Goal: Register for event/course

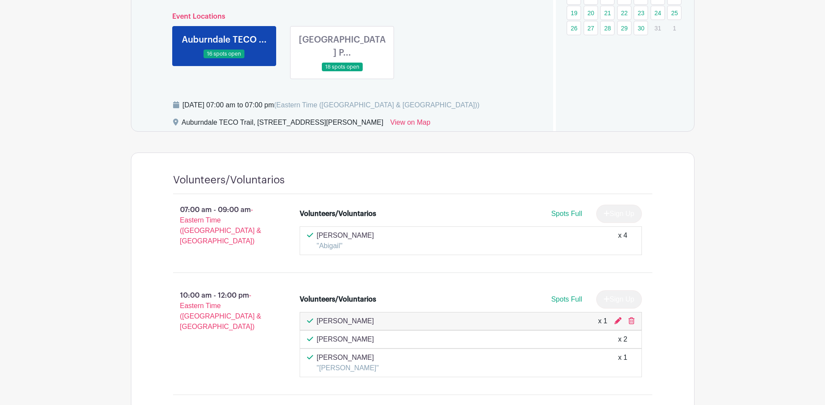
scroll to position [304, 0]
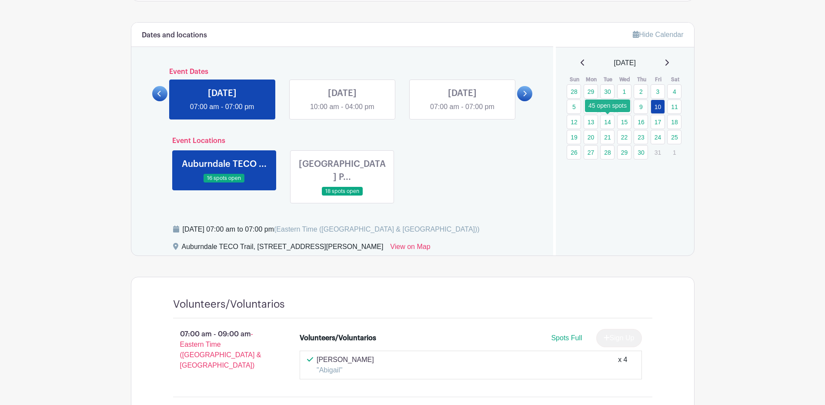
click at [606, 123] on link "14" at bounding box center [607, 122] width 14 height 14
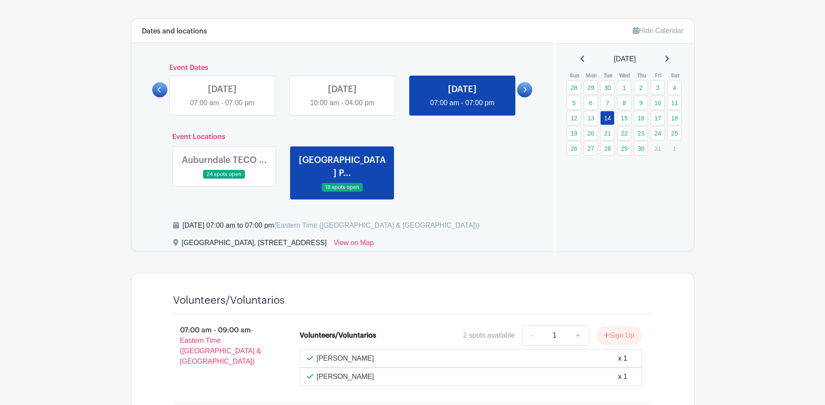
scroll to position [304, 0]
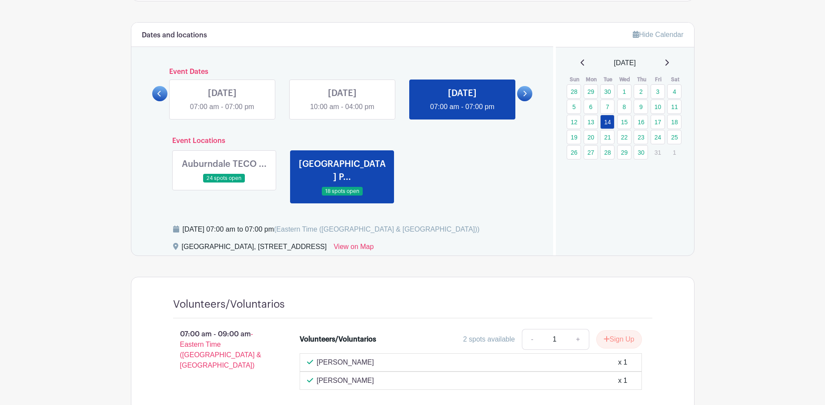
click at [224, 183] on link at bounding box center [224, 183] width 0 height 0
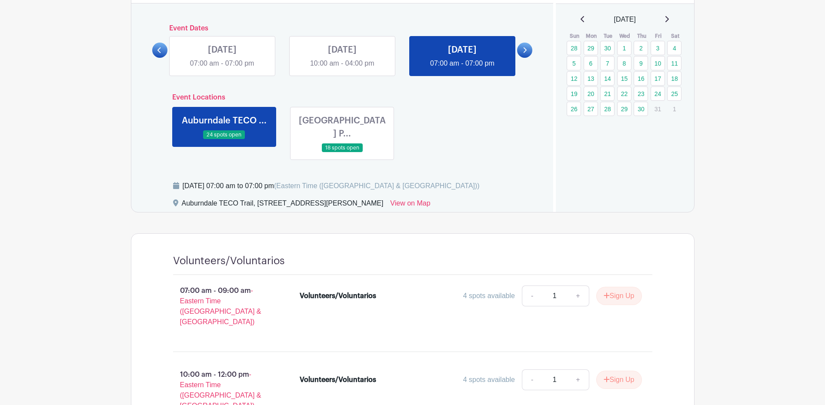
scroll to position [217, 0]
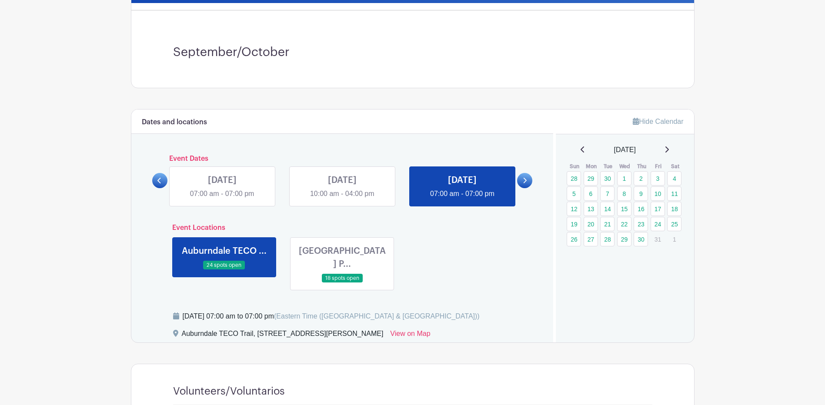
click at [342, 283] on link at bounding box center [342, 283] width 0 height 0
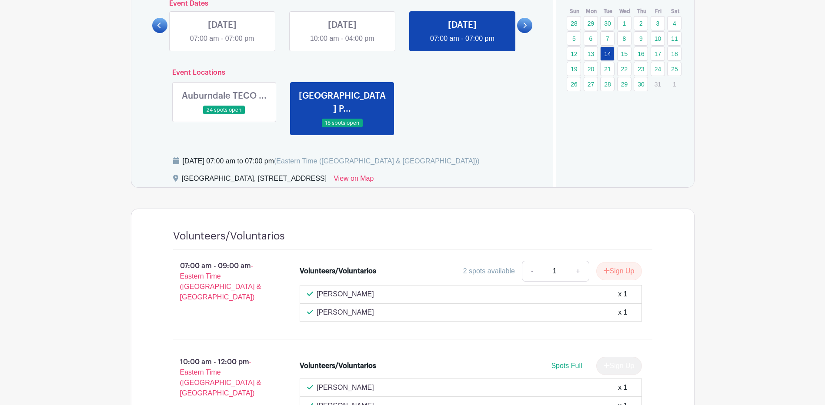
scroll to position [261, 0]
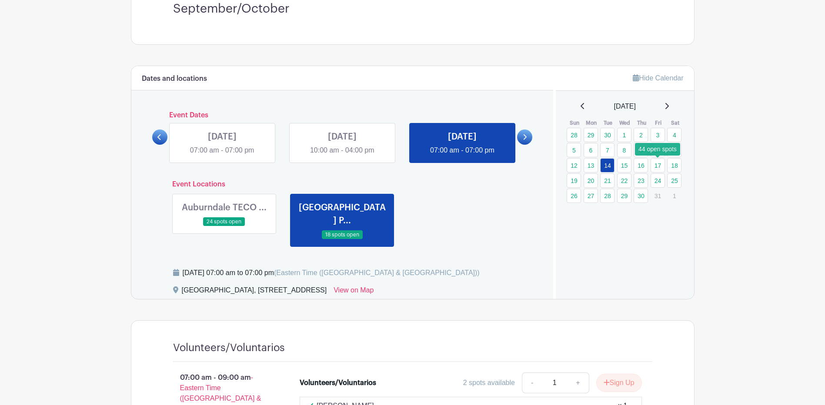
click at [659, 165] on link "17" at bounding box center [658, 165] width 14 height 14
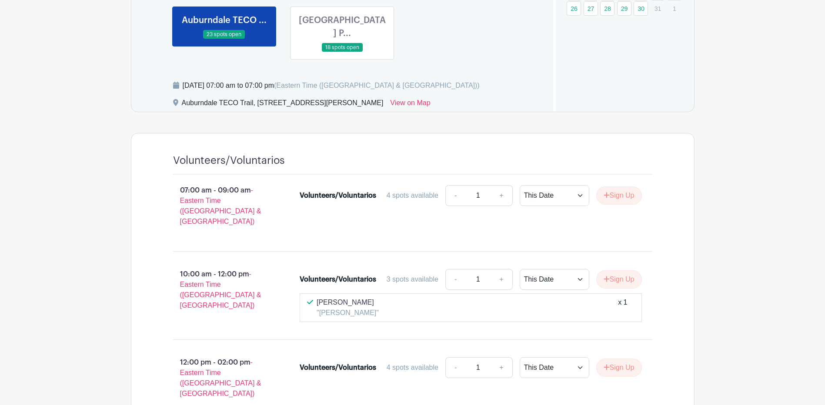
scroll to position [478, 0]
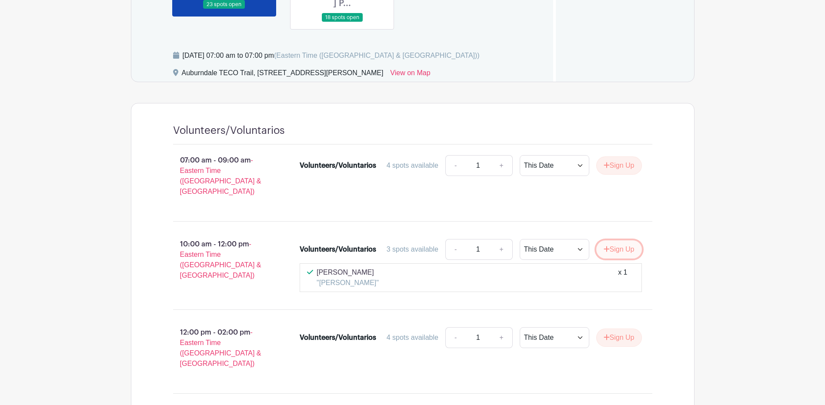
click at [623, 241] on button "Sign Up" at bounding box center [619, 250] width 46 height 18
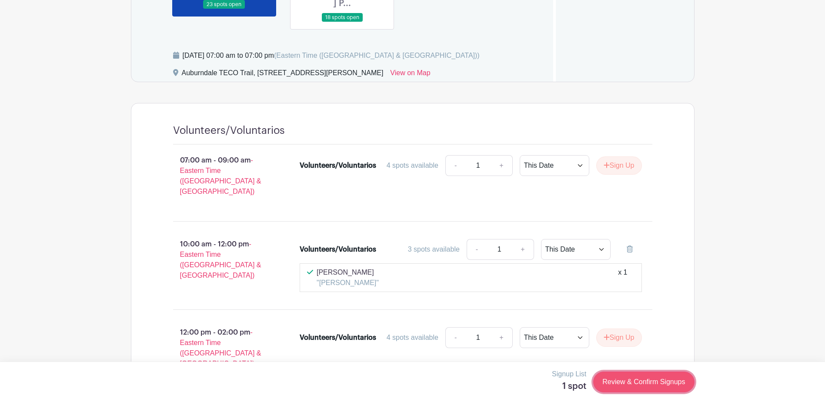
click at [631, 380] on link "Review & Confirm Signups" at bounding box center [643, 382] width 101 height 21
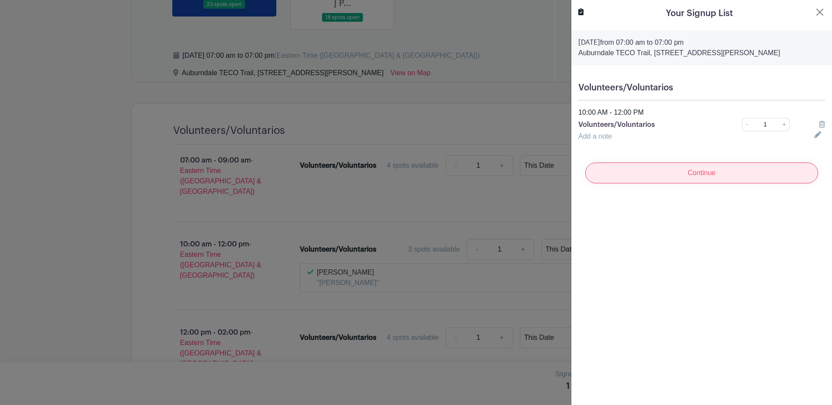
click at [696, 178] on input "Continue" at bounding box center [701, 173] width 233 height 21
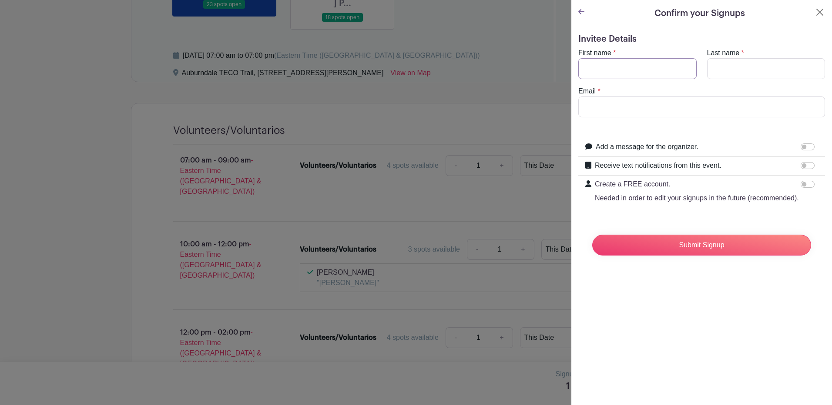
click at [625, 70] on input "First name" at bounding box center [637, 68] width 118 height 21
type input "[PERSON_NAME]"
type input "[EMAIL_ADDRESS][DOMAIN_NAME]"
click at [719, 251] on input "Submit Signup" at bounding box center [701, 245] width 219 height 21
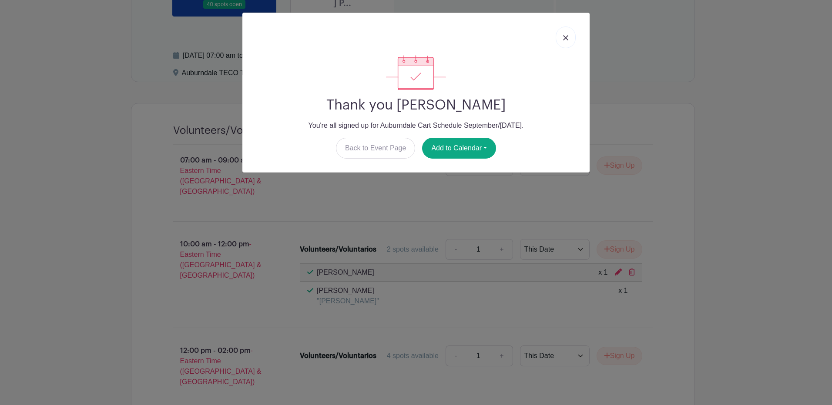
click at [566, 33] on link at bounding box center [565, 38] width 20 height 22
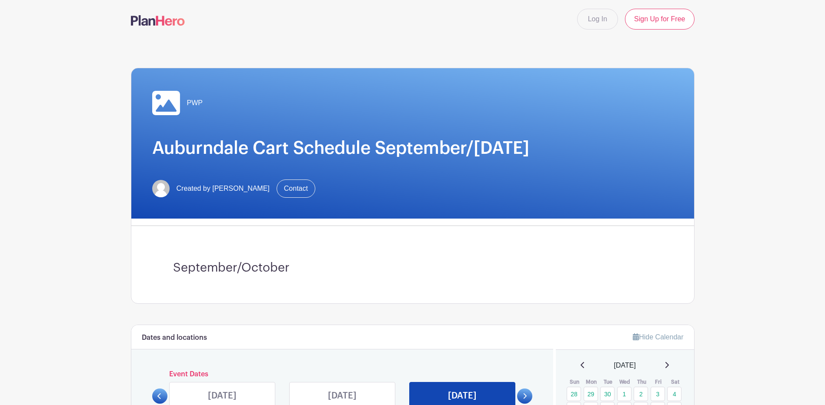
scroll to position [0, 0]
